Goal: Check status: Check status

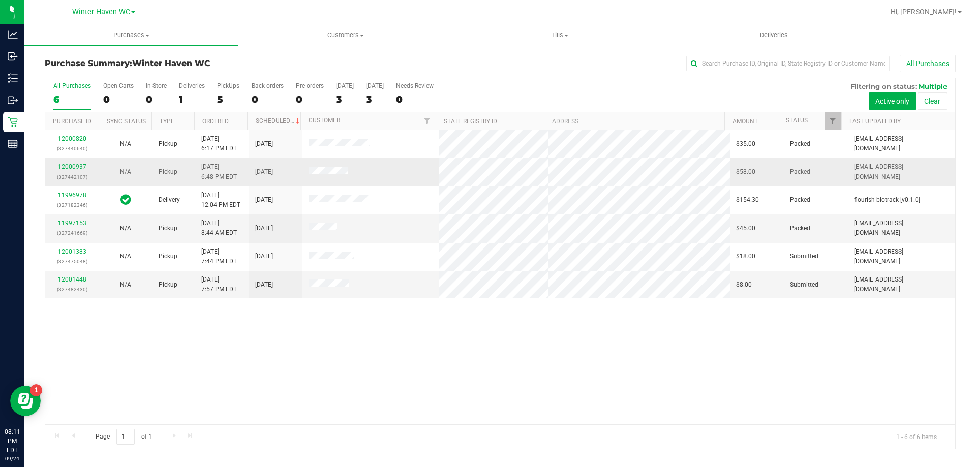
click at [72, 168] on link "12000937" at bounding box center [72, 166] width 28 height 7
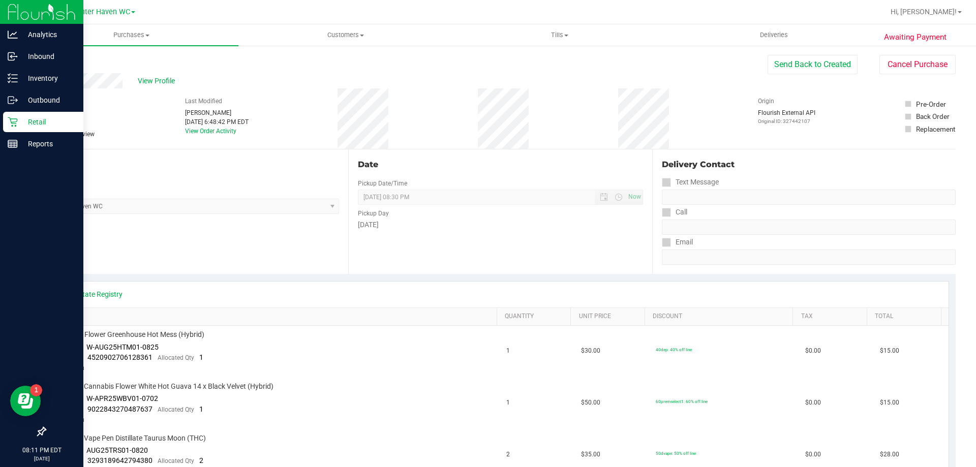
click at [20, 124] on p "Retail" at bounding box center [48, 122] width 61 height 12
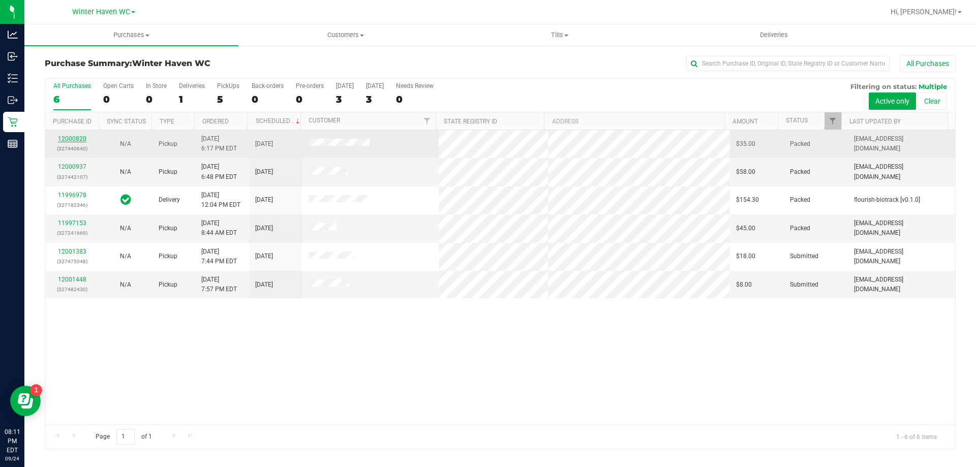
click at [74, 137] on link "12000820" at bounding box center [72, 138] width 28 height 7
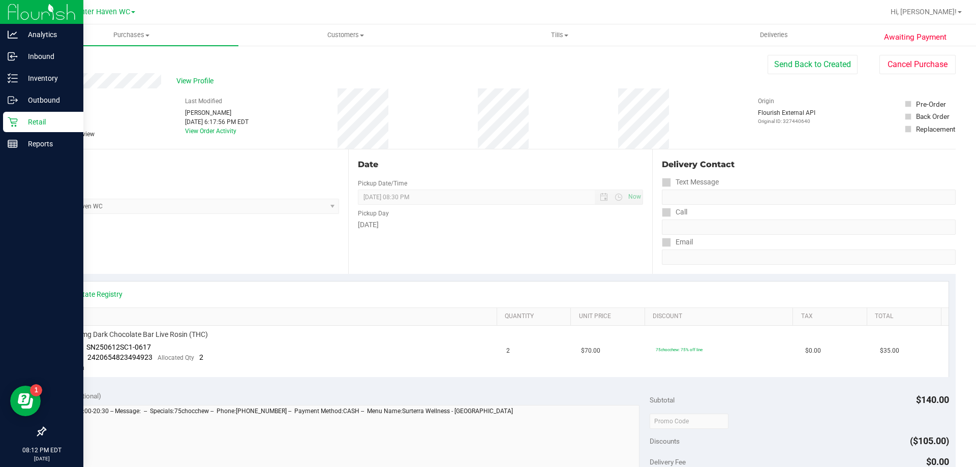
click at [11, 117] on icon at bounding box center [13, 122] width 10 height 10
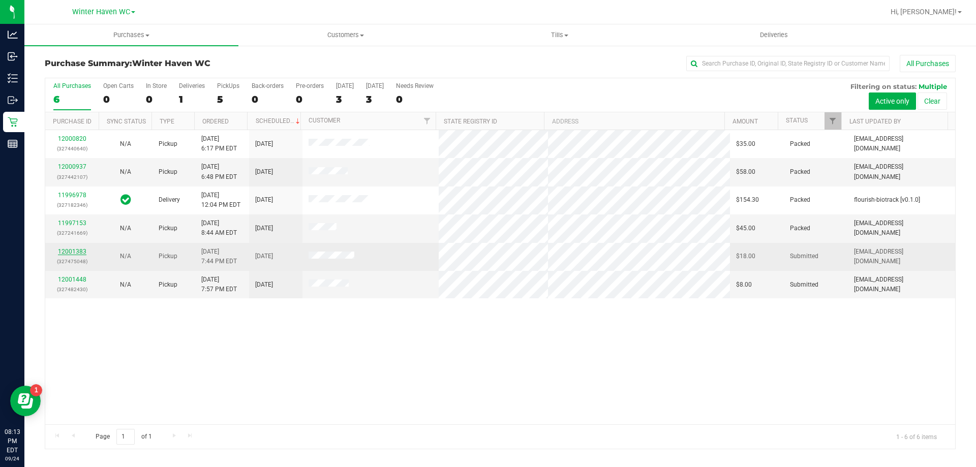
click at [77, 252] on link "12001383" at bounding box center [72, 251] width 28 height 7
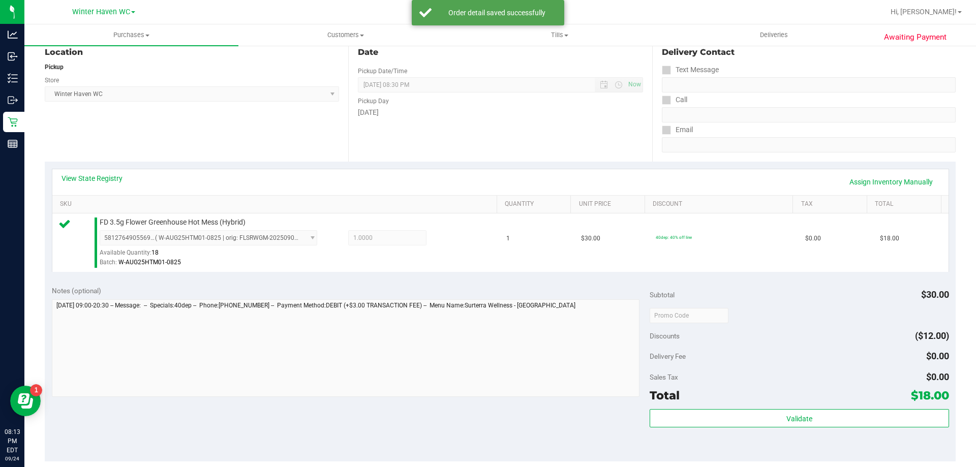
scroll to position [254, 0]
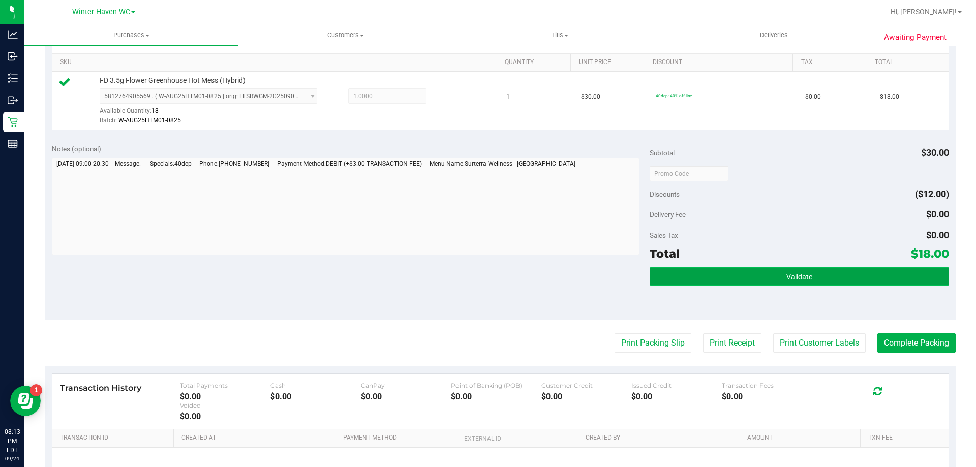
click at [870, 273] on button "Validate" at bounding box center [798, 276] width 299 height 18
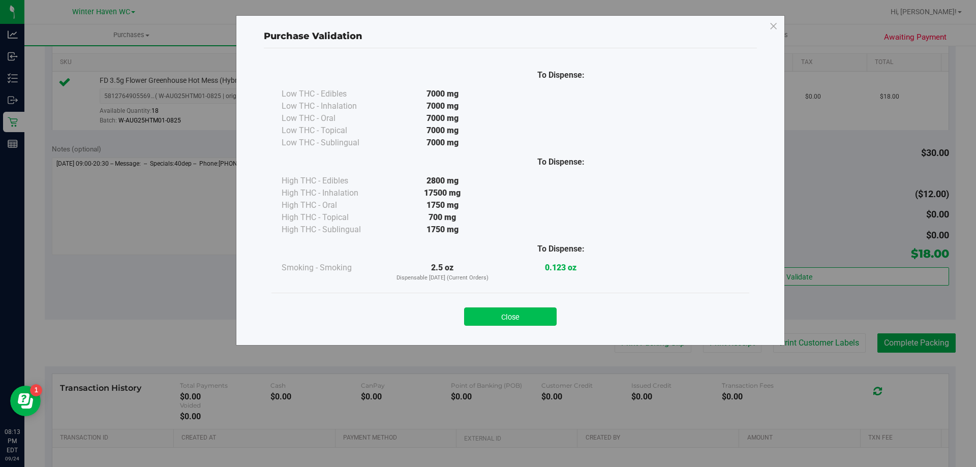
click at [544, 315] on button "Close" at bounding box center [510, 316] width 92 height 18
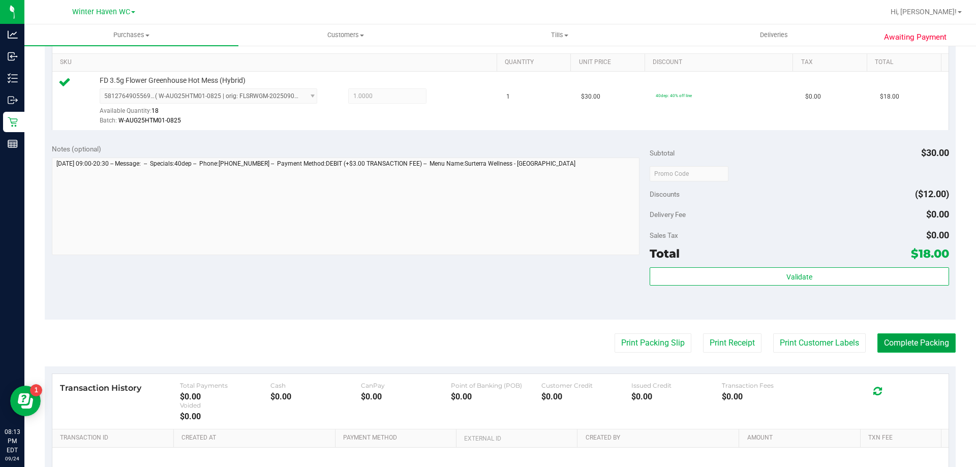
click at [889, 341] on button "Complete Packing" at bounding box center [916, 342] width 78 height 19
